Goal: Navigation & Orientation: Find specific page/section

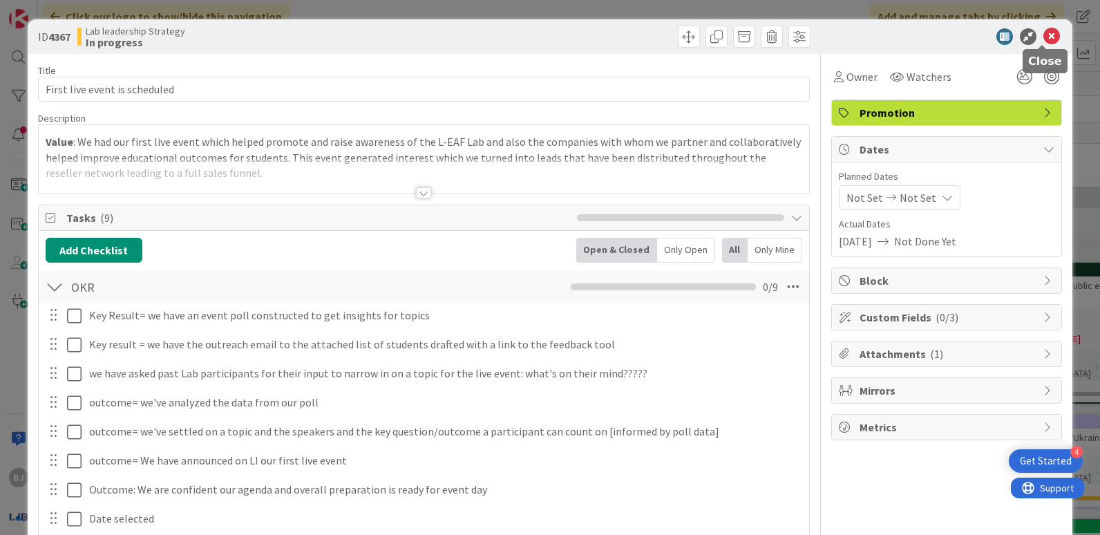
click at [1043, 32] on icon at bounding box center [1051, 36] width 17 height 17
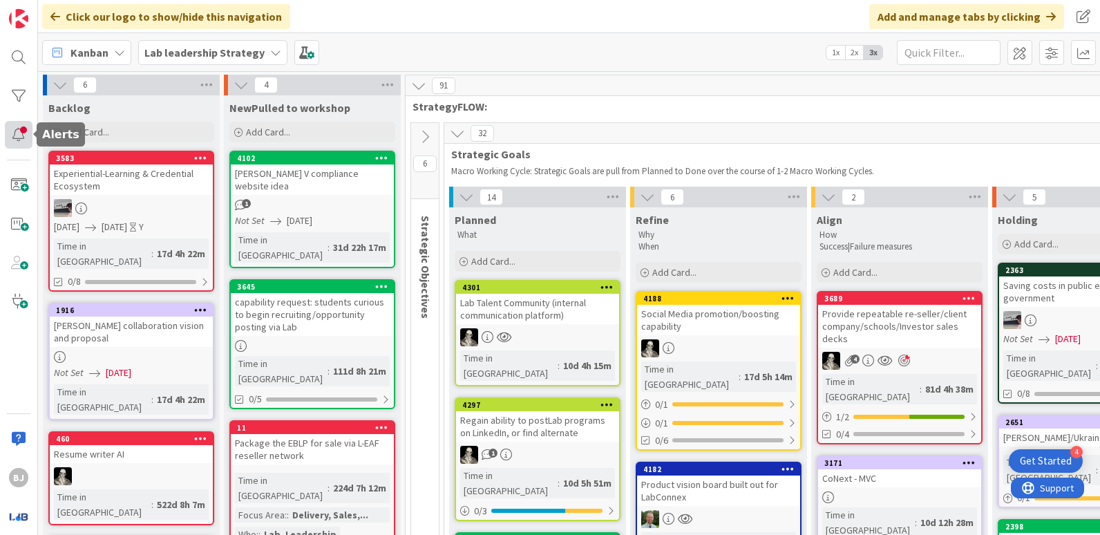
click at [21, 134] on div at bounding box center [19, 135] width 28 height 28
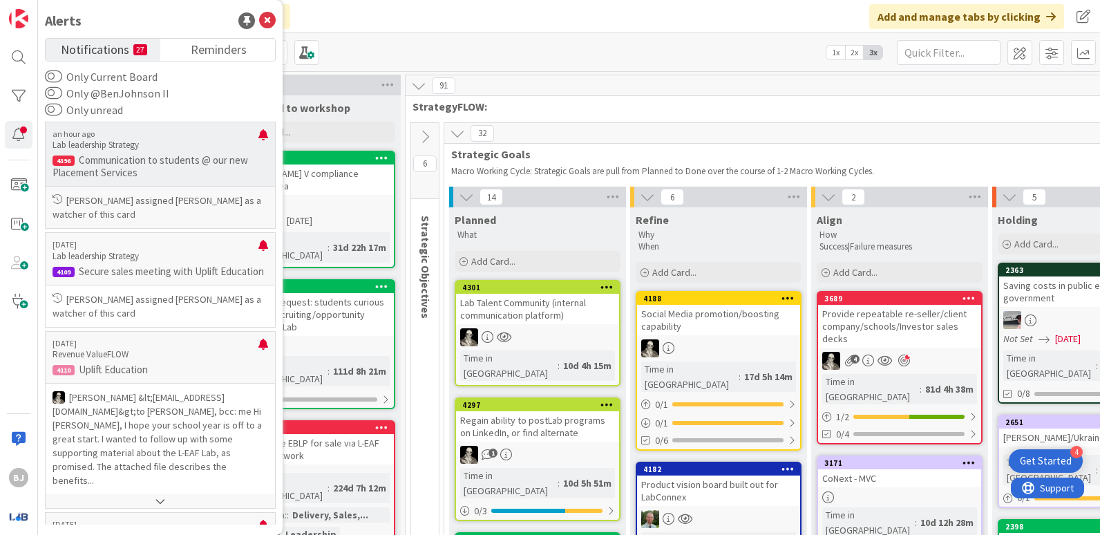
click at [163, 208] on p "[PERSON_NAME] assigned [PERSON_NAME] as a watcher of this card" at bounding box center [161, 207] width 216 height 28
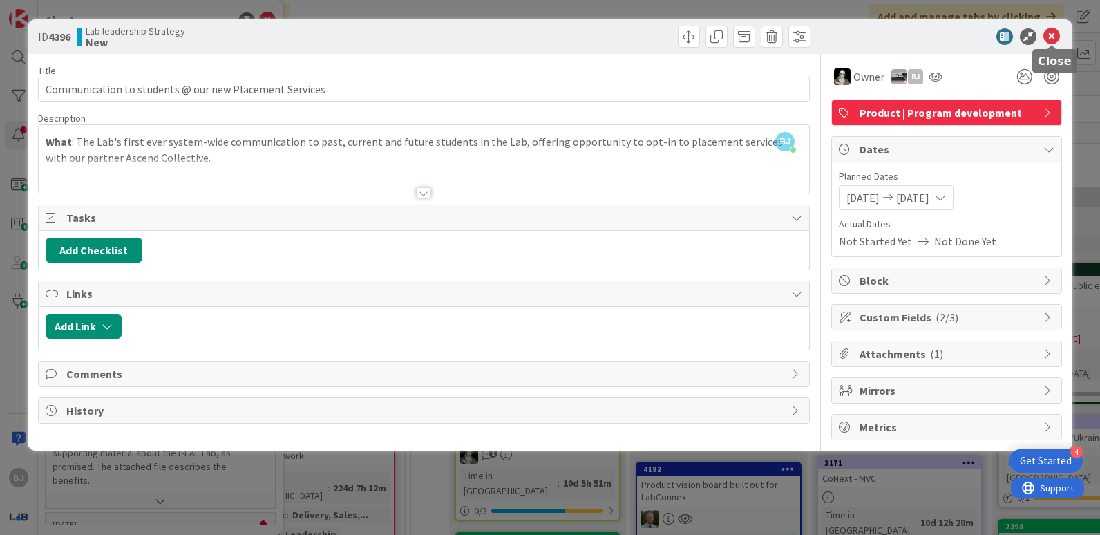
click at [1051, 35] on icon at bounding box center [1051, 36] width 17 height 17
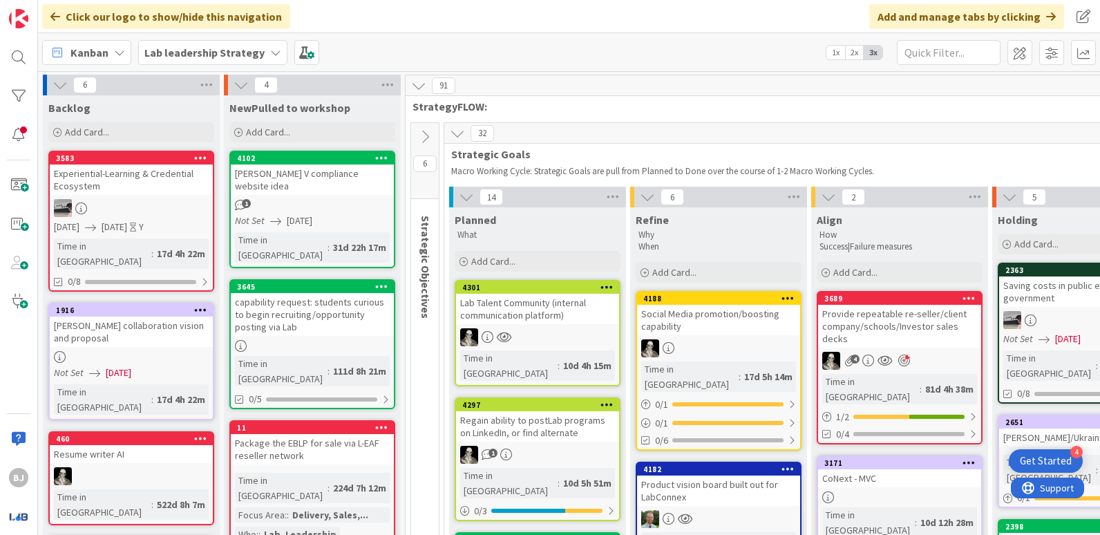
click at [145, 193] on div "Experiential‑Learning & Credential Ecosystem" at bounding box center [131, 179] width 163 height 30
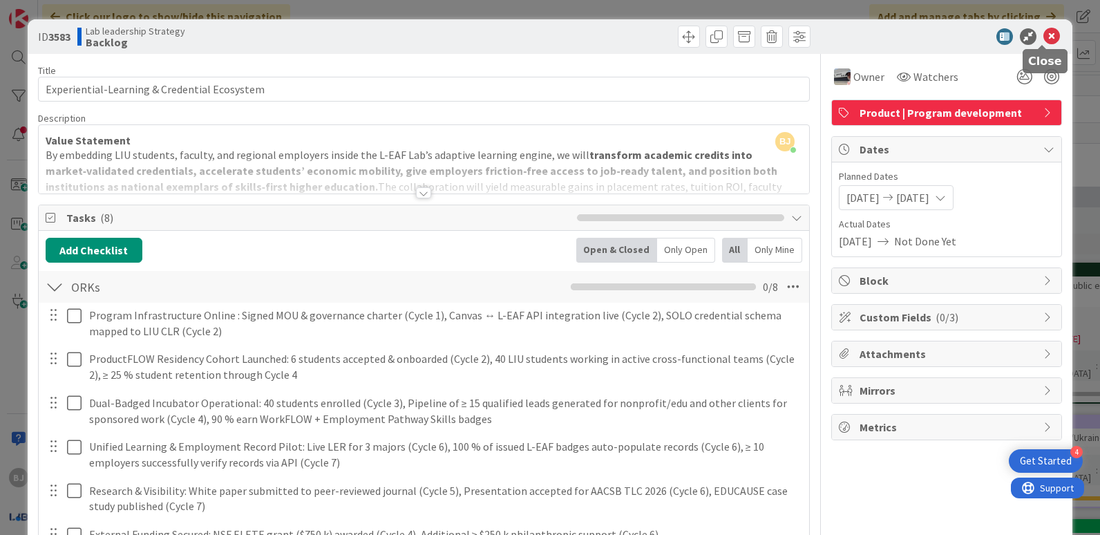
click at [1043, 39] on icon at bounding box center [1051, 36] width 17 height 17
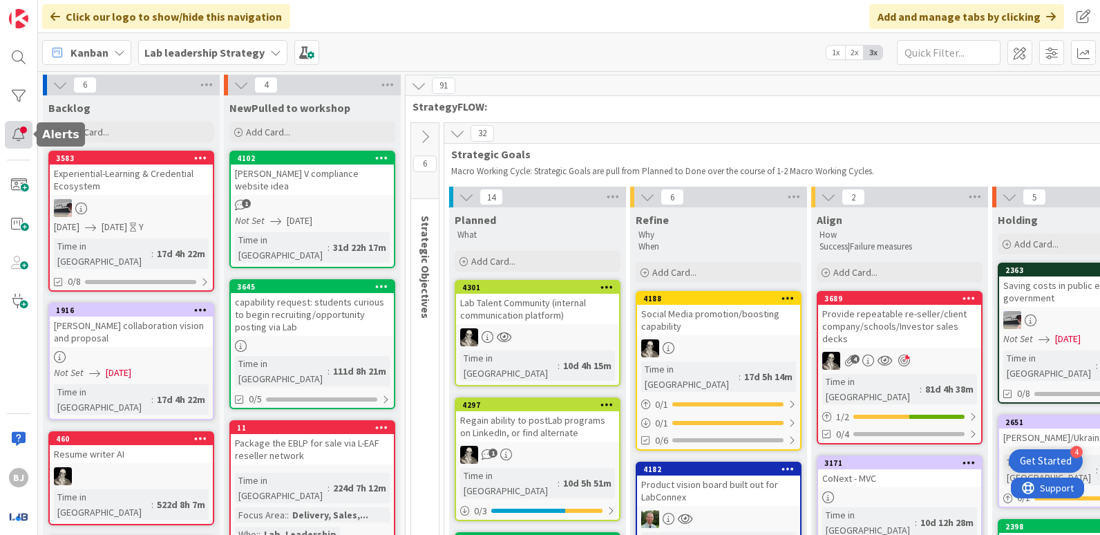
click at [18, 135] on div at bounding box center [19, 135] width 28 height 28
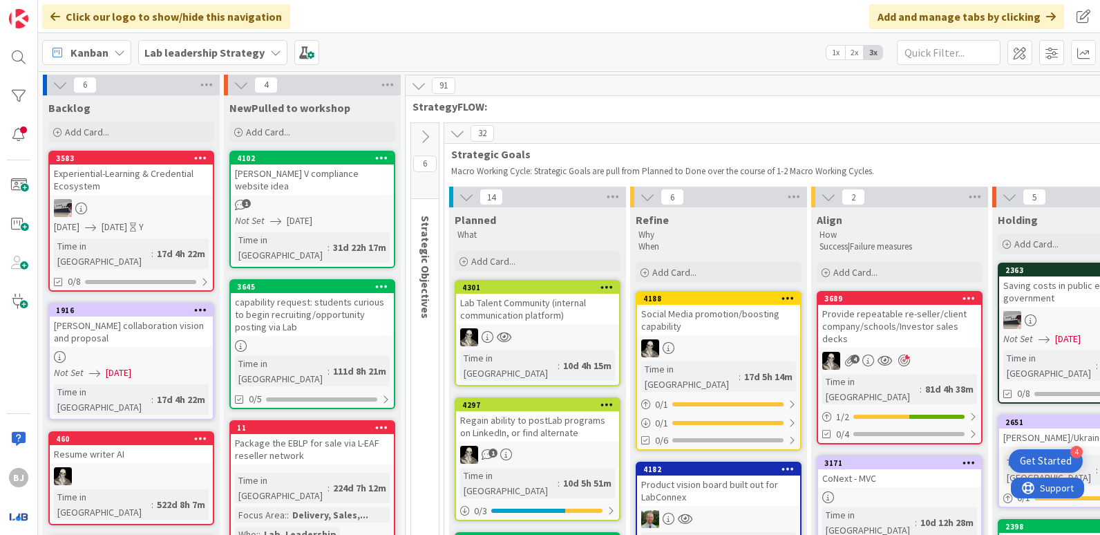
click at [240, 51] on b "Lab leadership Strategy" at bounding box center [204, 53] width 120 height 14
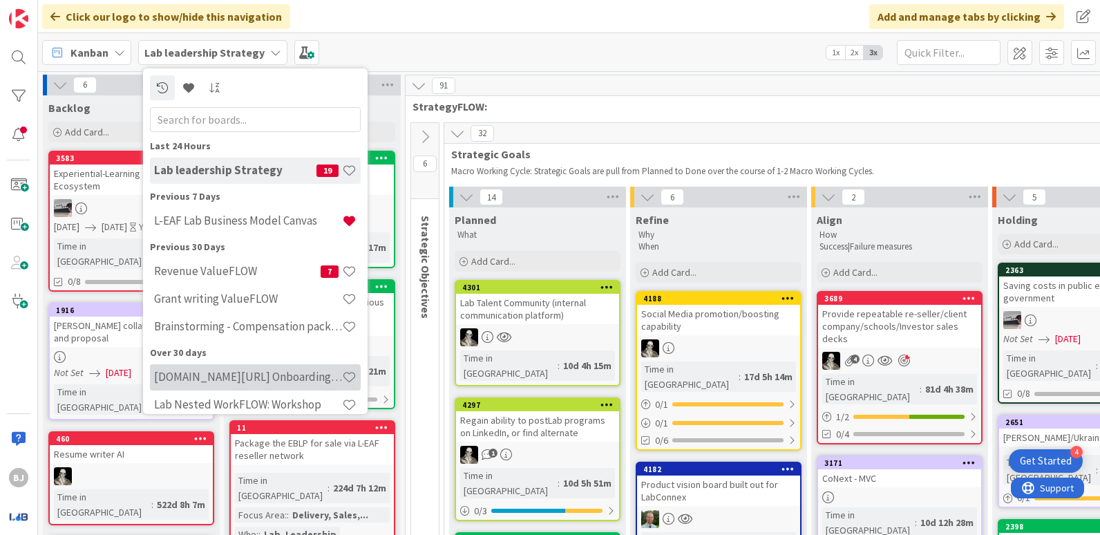
scroll to position [68, 0]
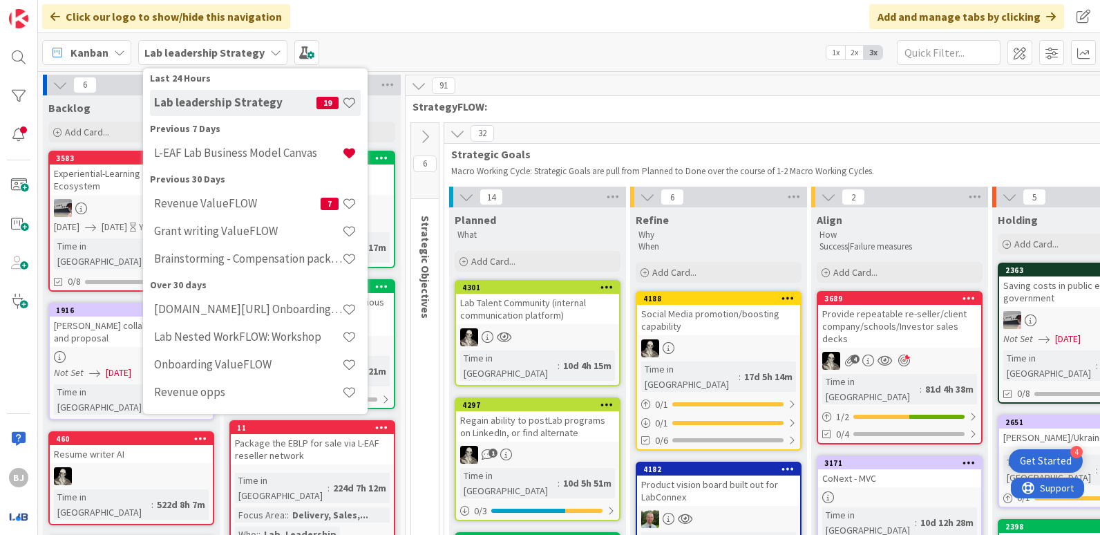
click at [433, 44] on div "Kanban Lab leadership Strategy Last 24 Hours Lab leadership Strategy 19 Previou…" at bounding box center [569, 52] width 1062 height 38
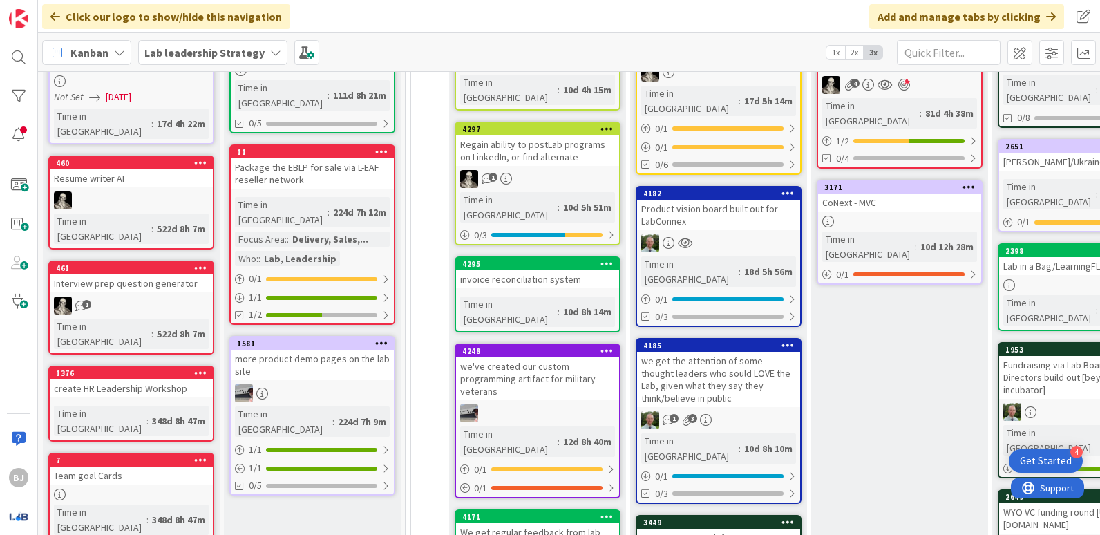
scroll to position [276, 0]
